Goal: Information Seeking & Learning: Find specific page/section

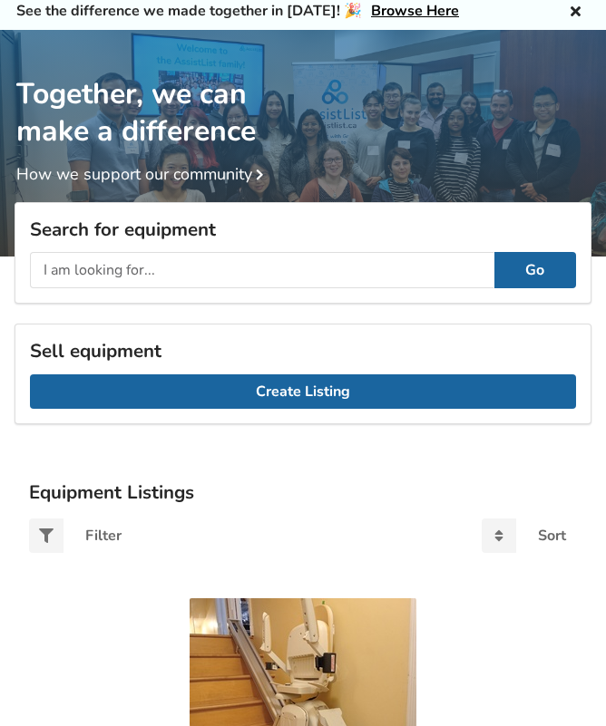
click at [70, 270] on input "text" at bounding box center [262, 270] width 464 height 36
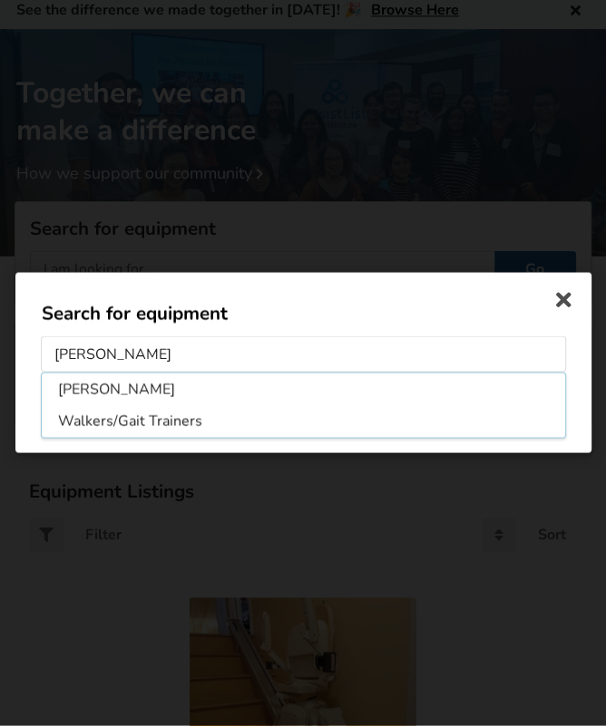
type input "[PERSON_NAME]"
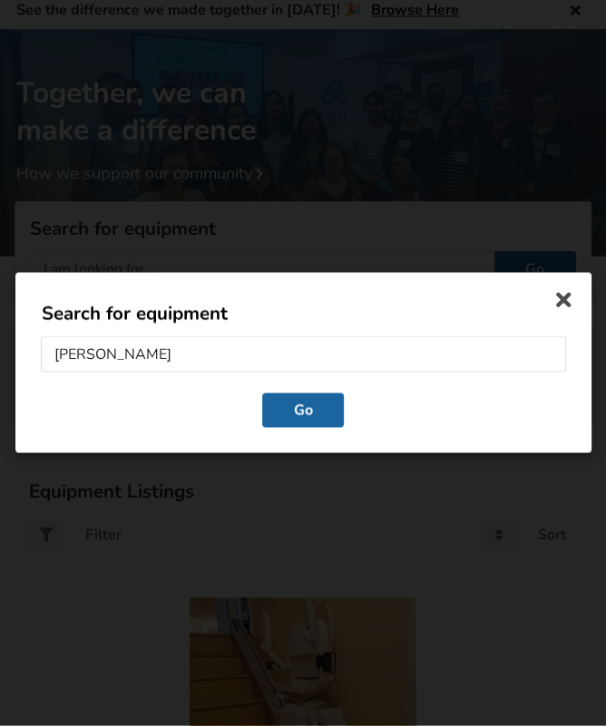
click at [302, 418] on button "Go" at bounding box center [303, 410] width 82 height 34
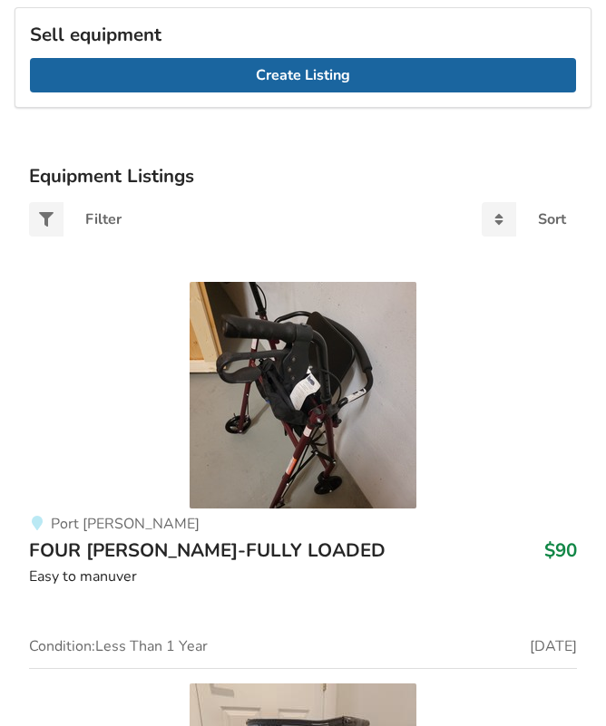
scroll to position [384, 0]
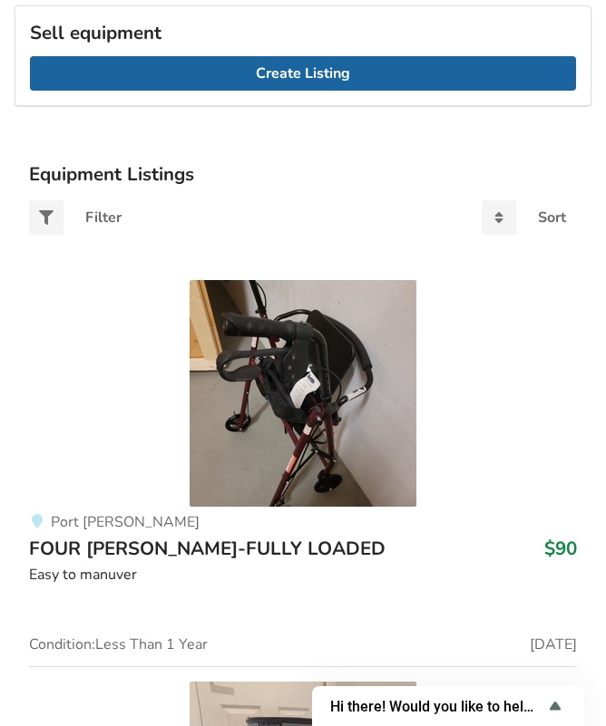
click at [273, 416] on img at bounding box center [302, 393] width 227 height 227
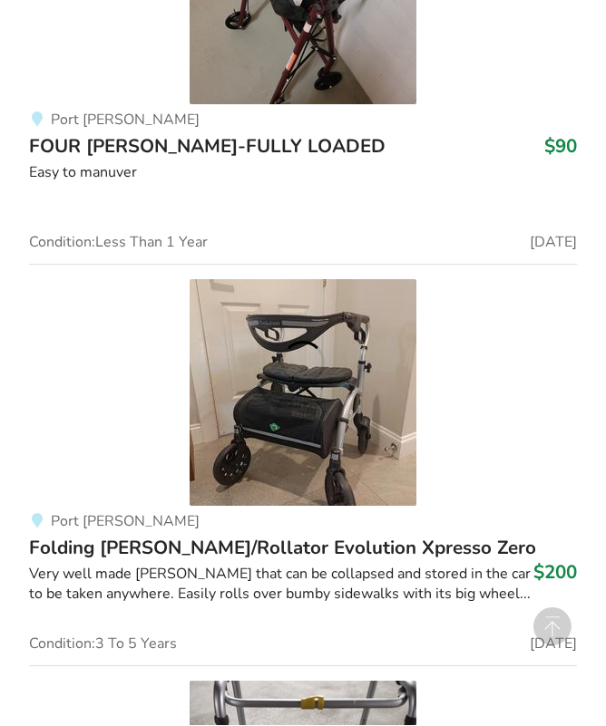
scroll to position [786, 0]
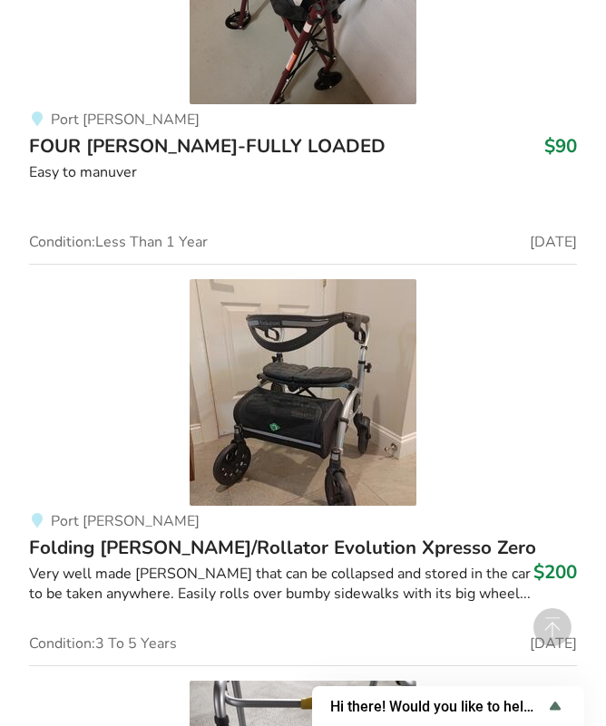
click at [306, 418] on img at bounding box center [302, 392] width 227 height 227
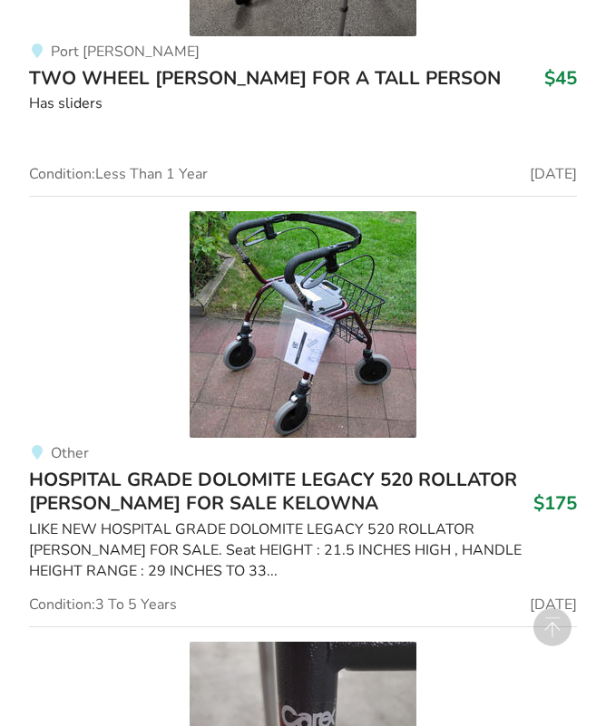
scroll to position [3075, 0]
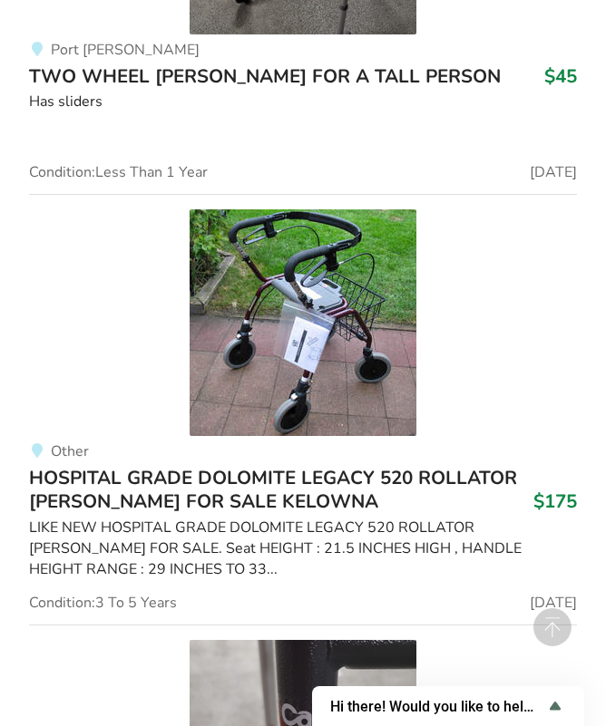
click at [246, 347] on img at bounding box center [302, 322] width 227 height 227
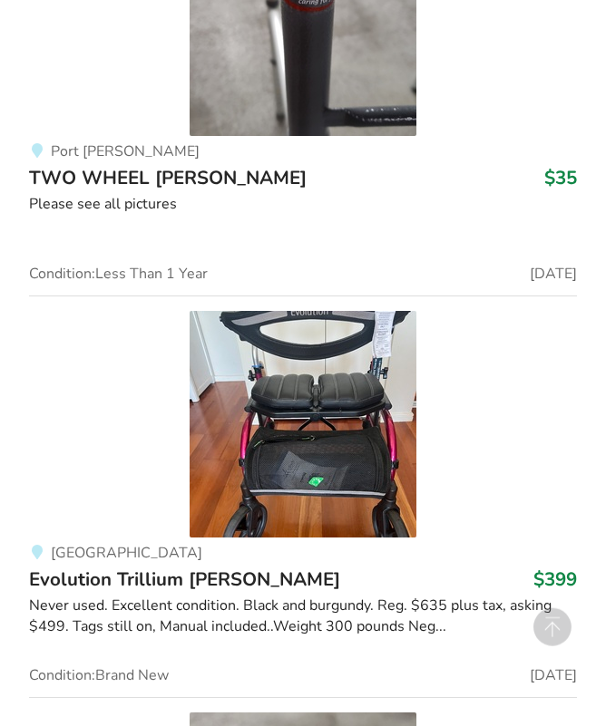
scroll to position [3807, 0]
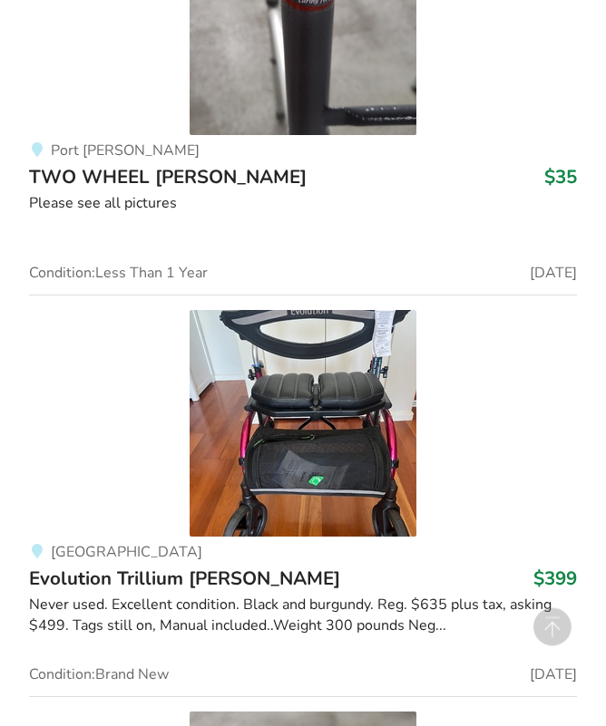
click at [294, 436] on img at bounding box center [302, 423] width 227 height 227
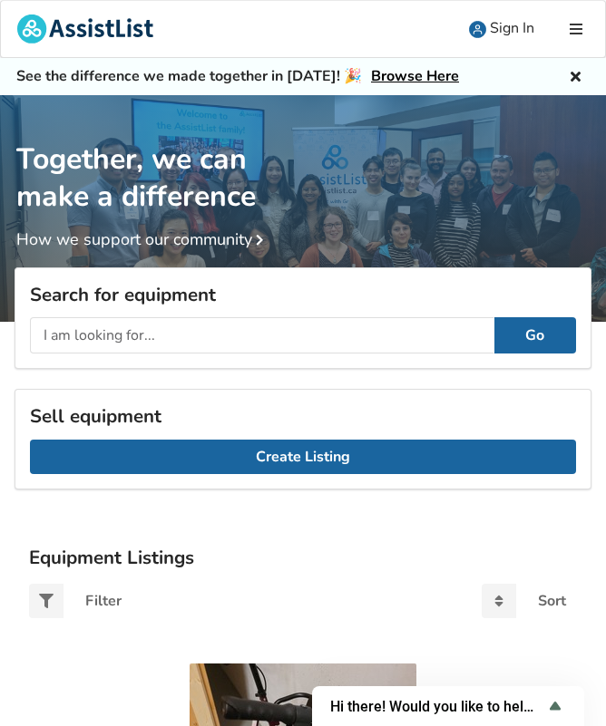
click at [94, 335] on input "text" at bounding box center [262, 335] width 464 height 36
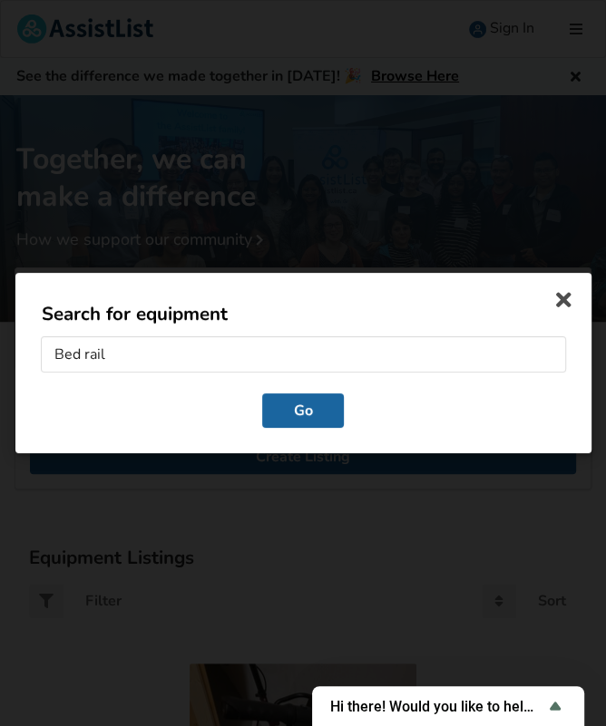
type input "Bed rail"
click at [284, 413] on button "Go" at bounding box center [303, 410] width 82 height 34
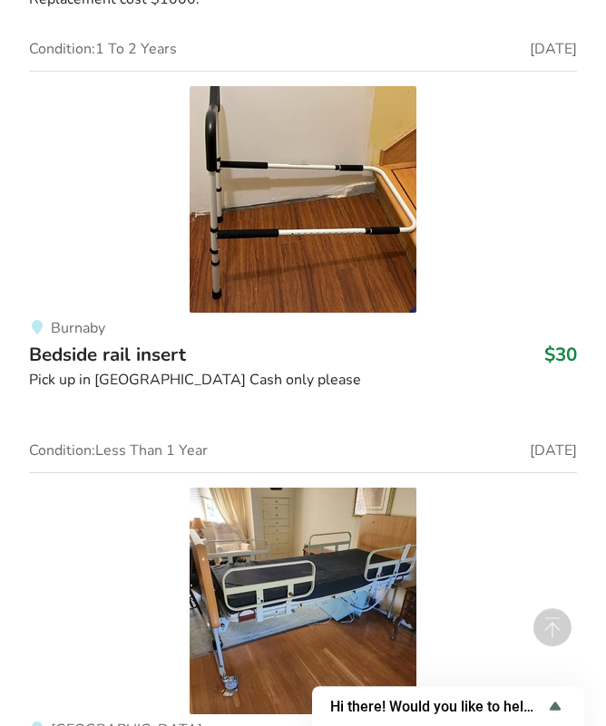
scroll to position [4150, 0]
